Goal: Check status: Check status

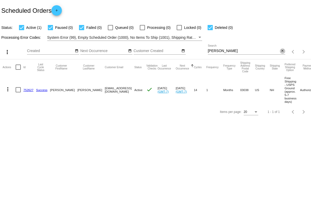
click at [283, 52] on mat-icon "close" at bounding box center [283, 51] width 4 height 4
click at [282, 51] on mat-icon "search" at bounding box center [282, 52] width 6 height 8
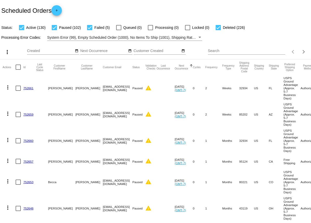
click at [221, 53] on div "Search" at bounding box center [246, 49] width 77 height 10
type input "lorran"
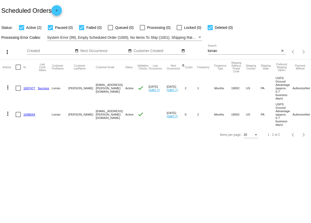
click at [41, 117] on mat-cell at bounding box center [45, 114] width 14 height 26
click at [31, 116] on link "1038043" at bounding box center [29, 114] width 12 height 3
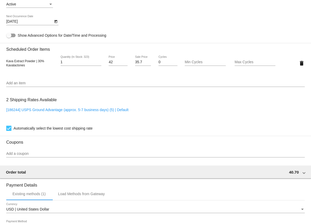
scroll to position [279, 0]
